Goal: Task Accomplishment & Management: Manage account settings

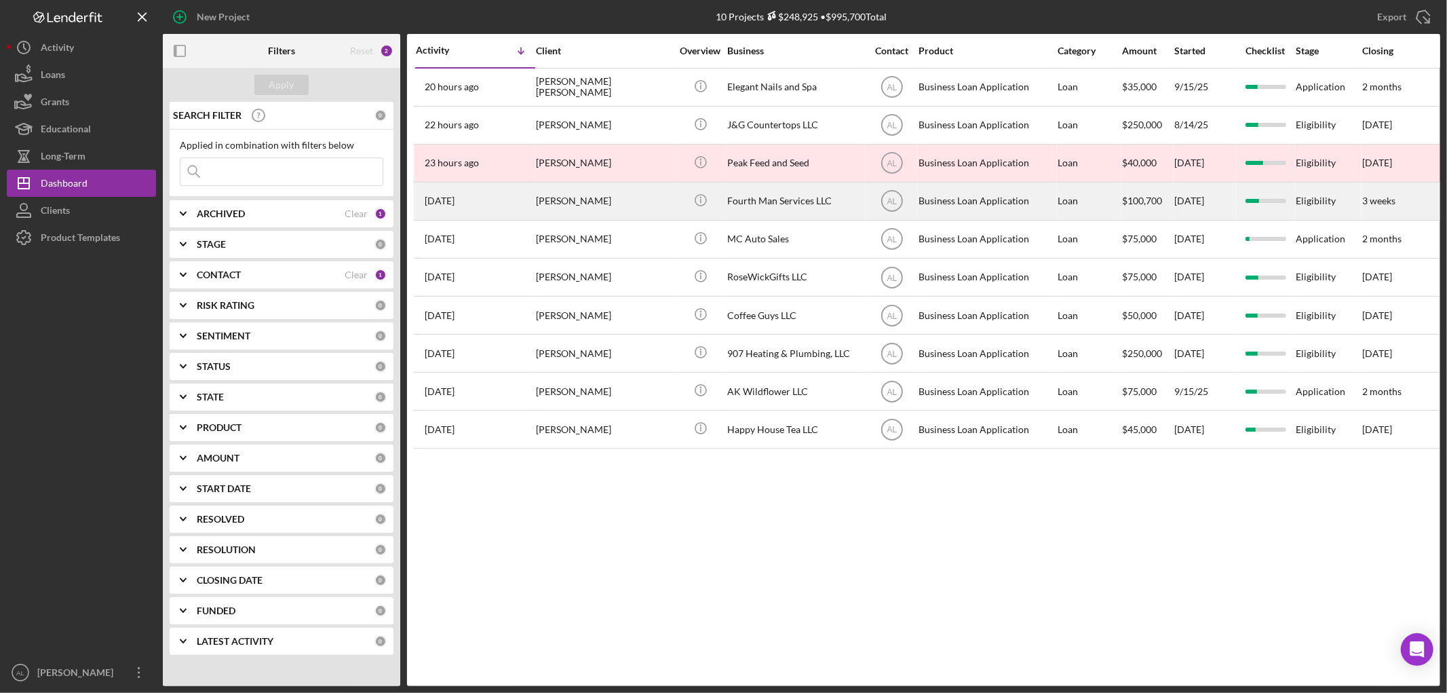
click at [560, 193] on div "[PERSON_NAME]" at bounding box center [604, 201] width 136 height 36
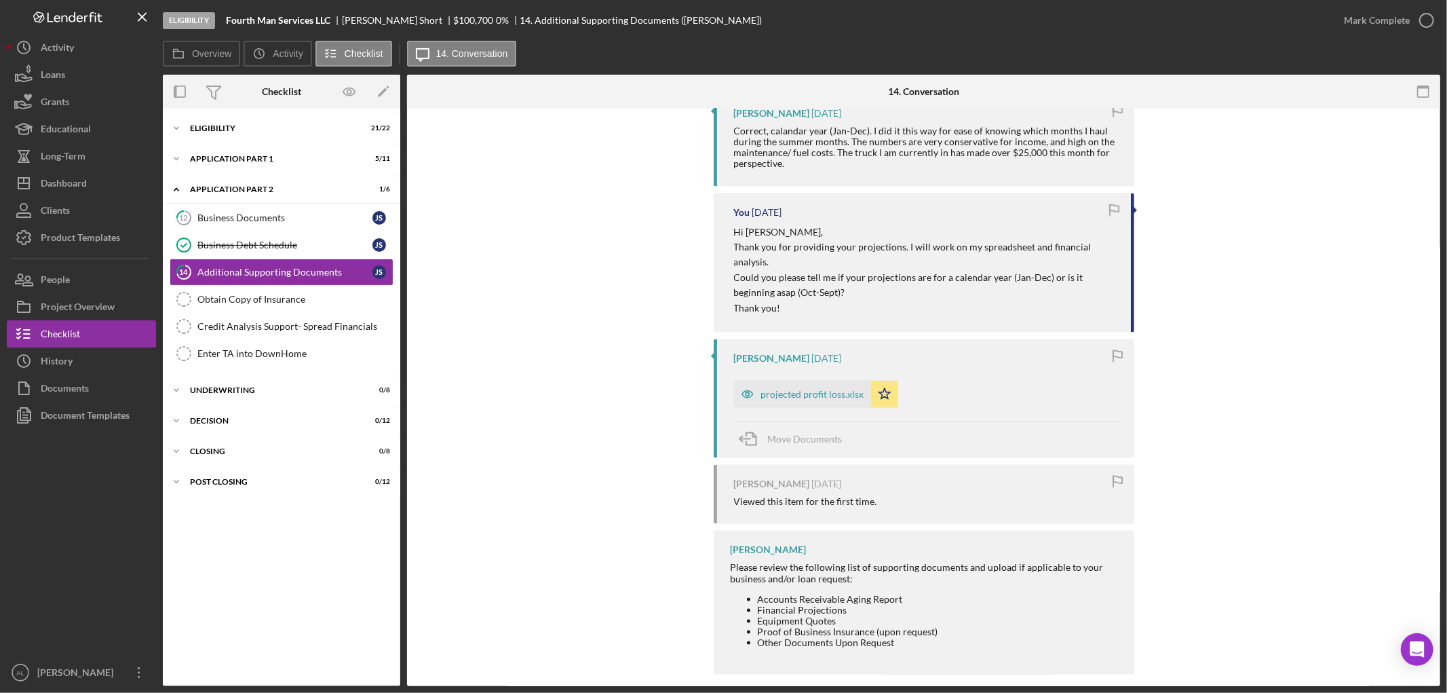
scroll to position [1625, 0]
click at [258, 134] on div "Icon/Expander Eligibility 21 / 22" at bounding box center [281, 128] width 237 height 27
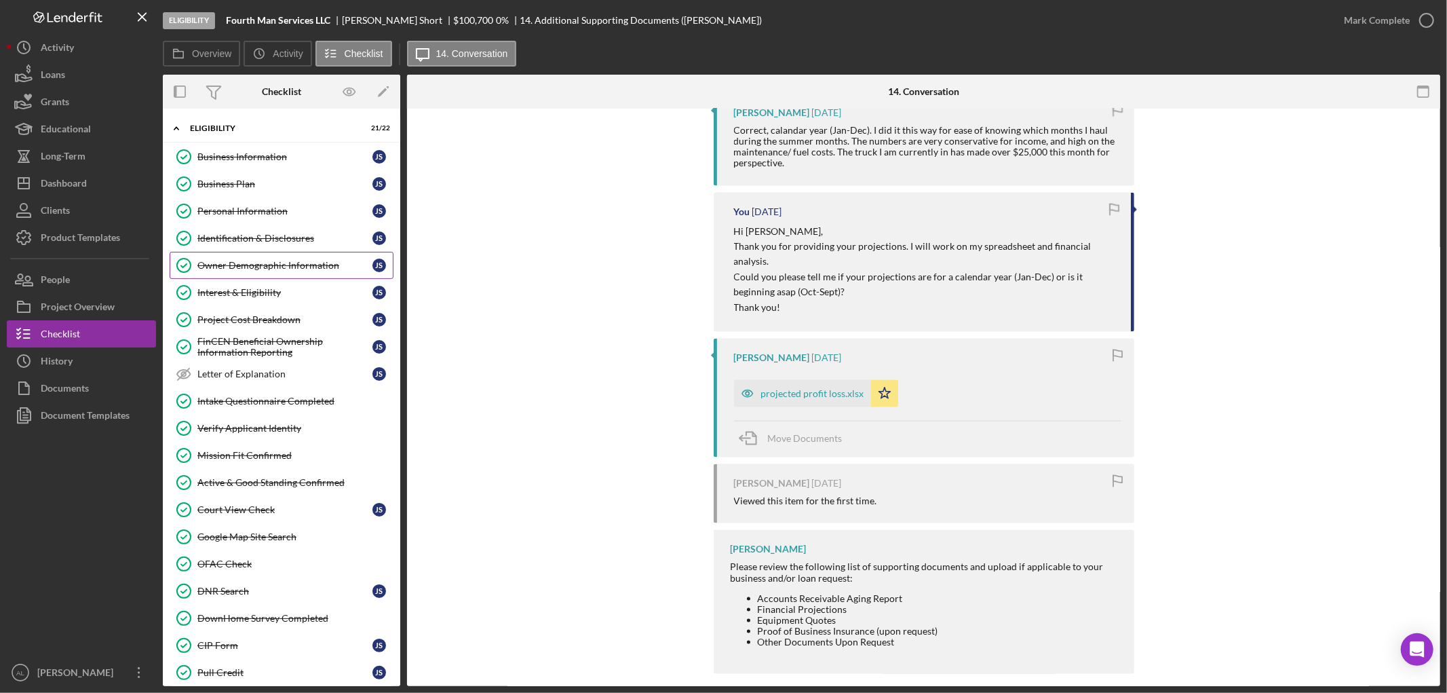
click at [311, 271] on div "Owner Demographic Information" at bounding box center [284, 265] width 175 height 11
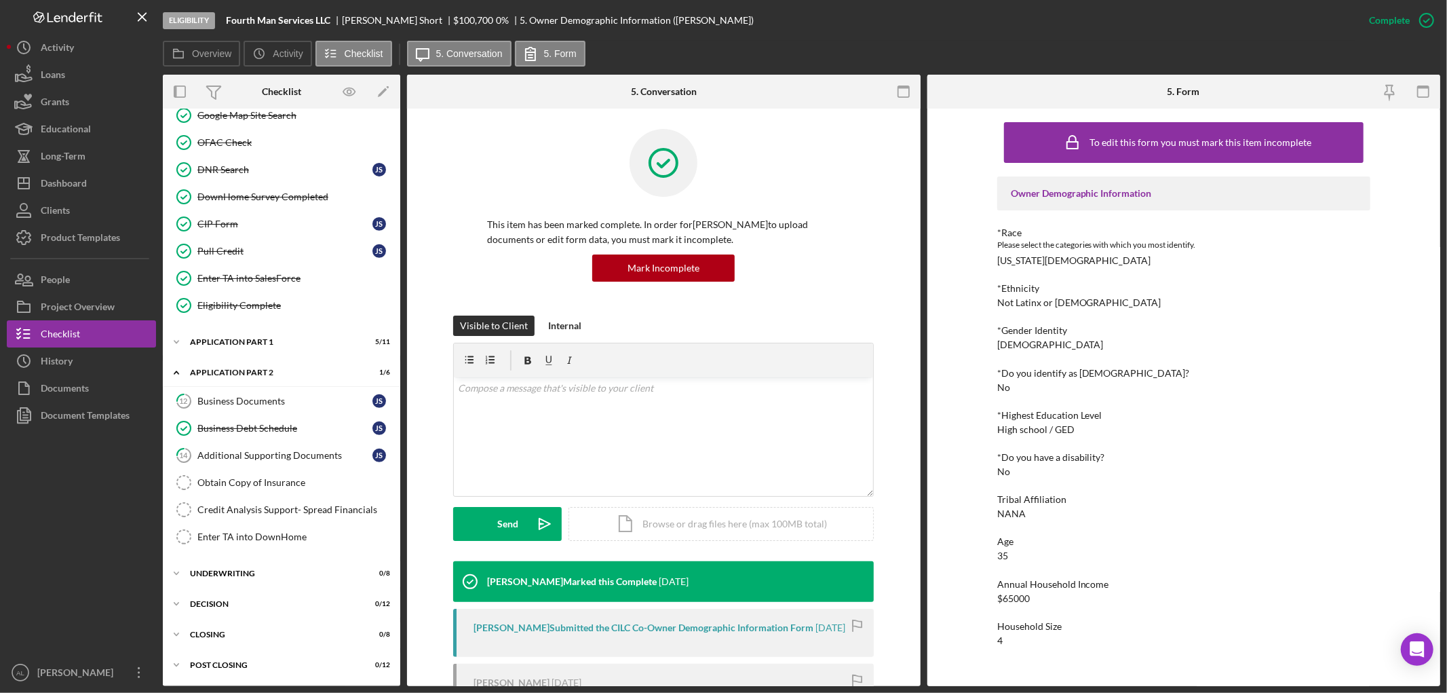
scroll to position [425, 0]
click at [266, 349] on div "Icon/Expander Application Part 1 5 / 11" at bounding box center [281, 341] width 237 height 27
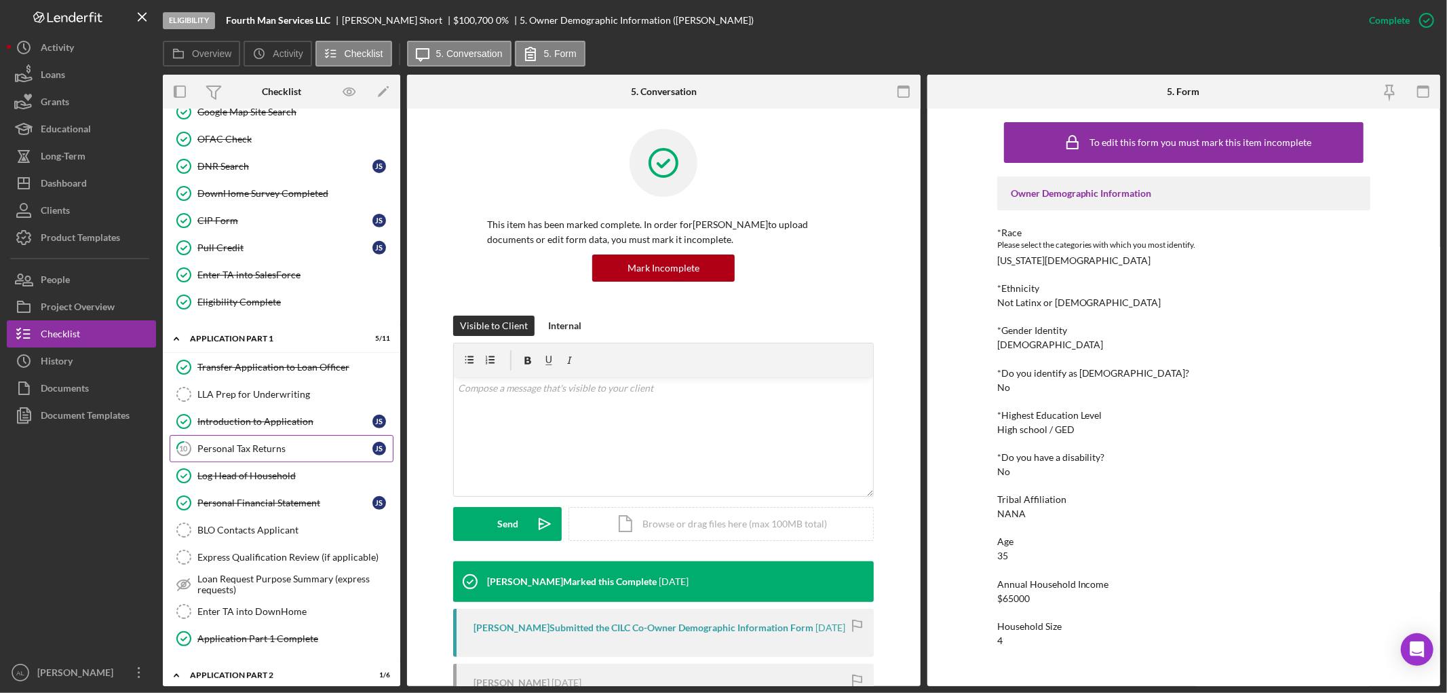
click at [278, 450] on div "Personal Tax Returns" at bounding box center [284, 448] width 175 height 11
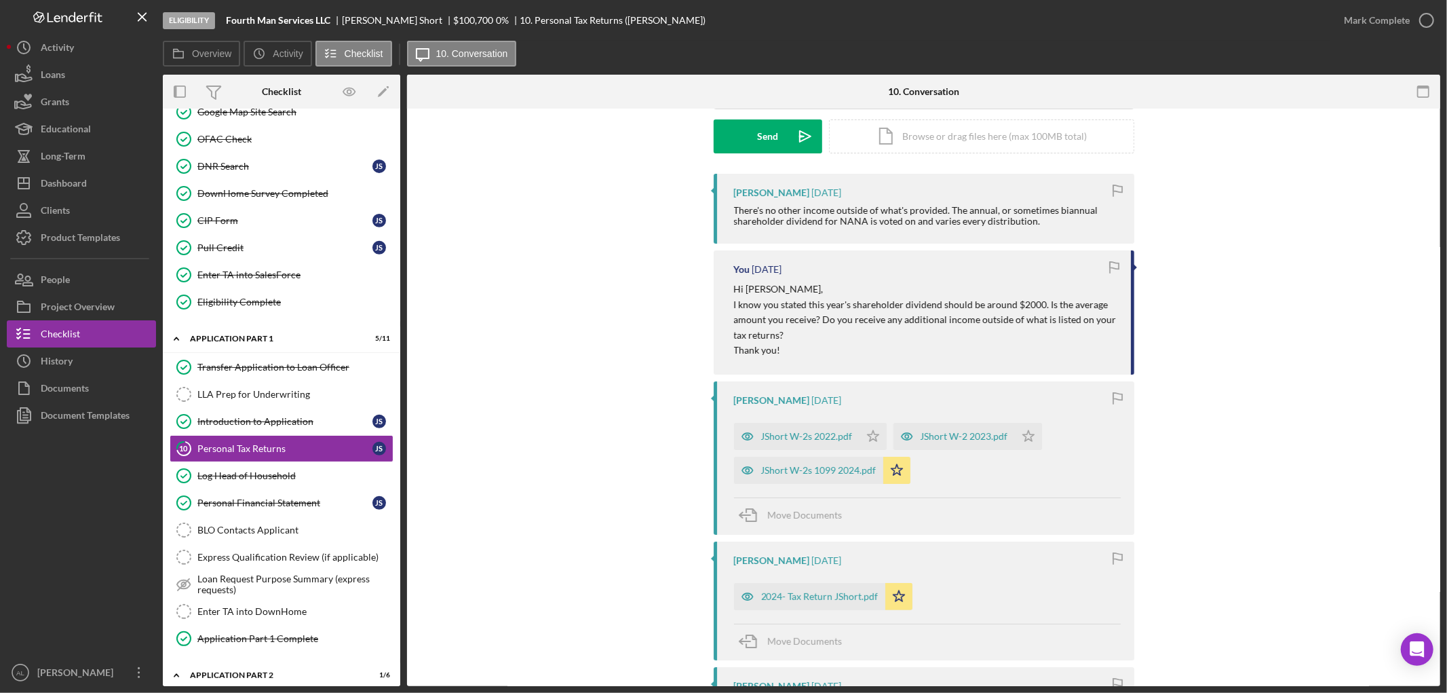
scroll to position [203, 0]
click at [765, 471] on div "JShort W-2s 1099 2024.pdf" at bounding box center [818, 467] width 115 height 11
